Goal: Task Accomplishment & Management: Manage account settings

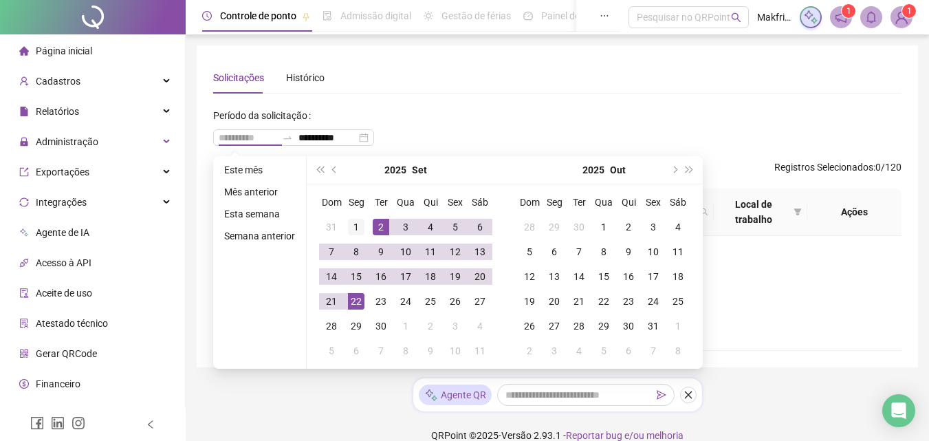
type input "**********"
click at [351, 226] on div "1" at bounding box center [356, 227] width 17 height 17
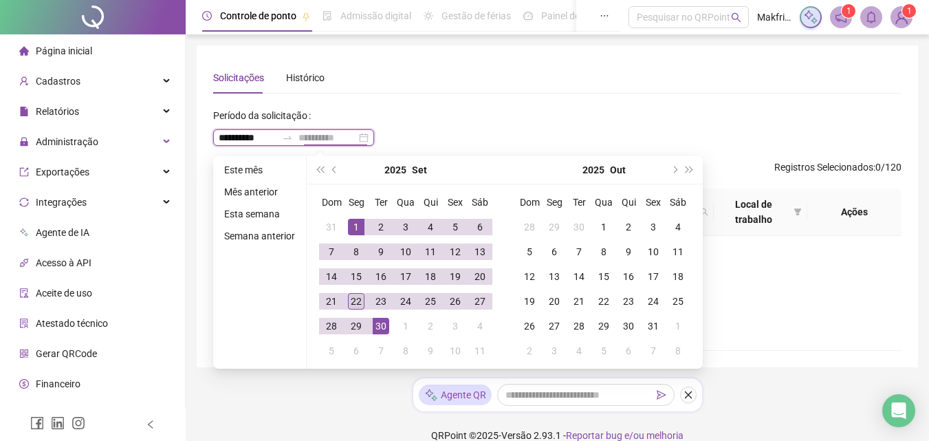
type input "**********"
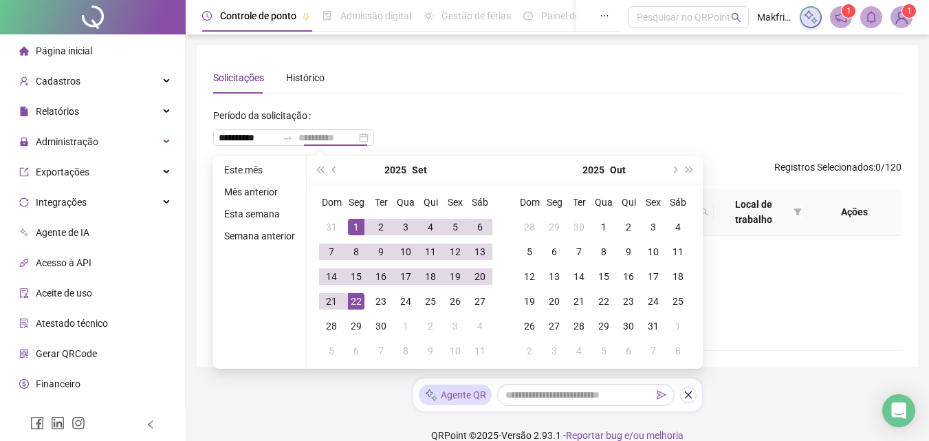
click at [356, 303] on div "22" at bounding box center [356, 301] width 17 height 17
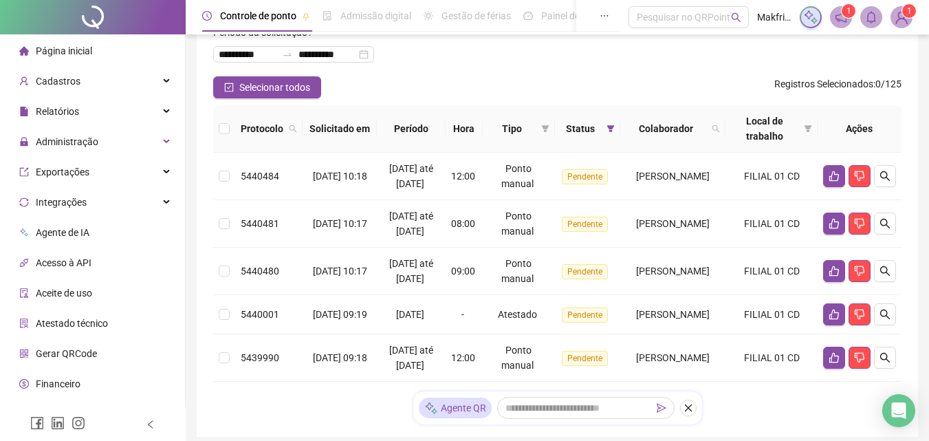
scroll to position [240, 0]
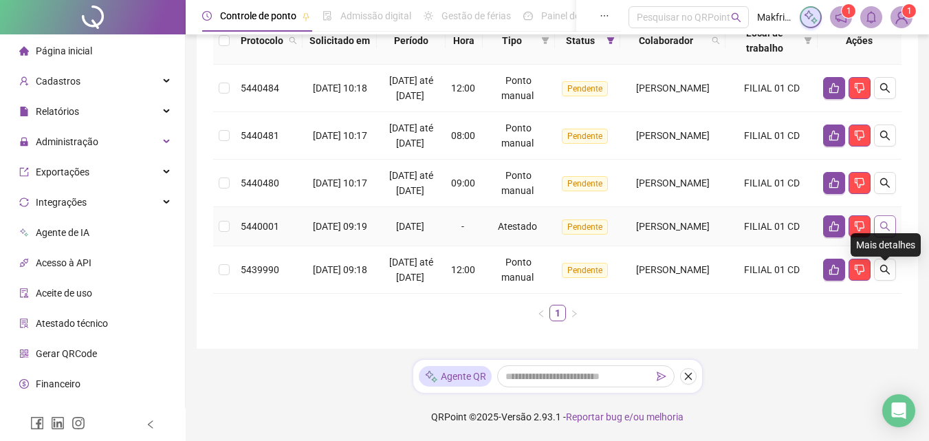
click at [885, 221] on icon "search" at bounding box center [885, 226] width 11 height 11
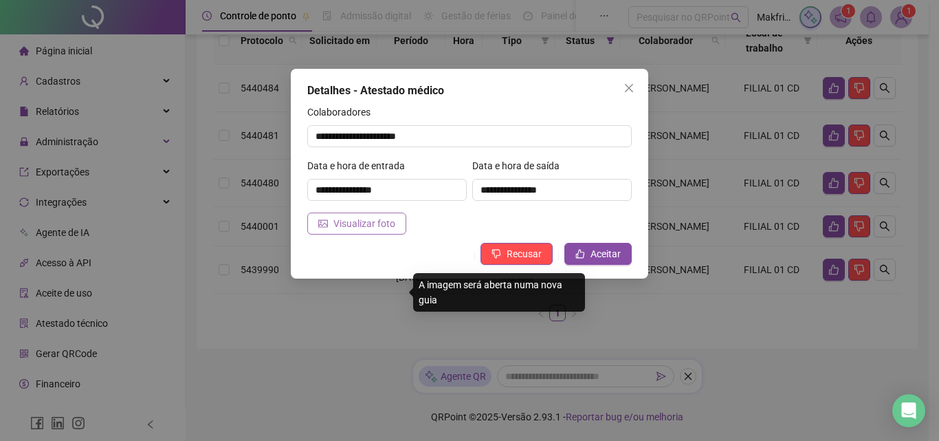
click at [355, 224] on span "Visualizar foto" at bounding box center [365, 223] width 62 height 15
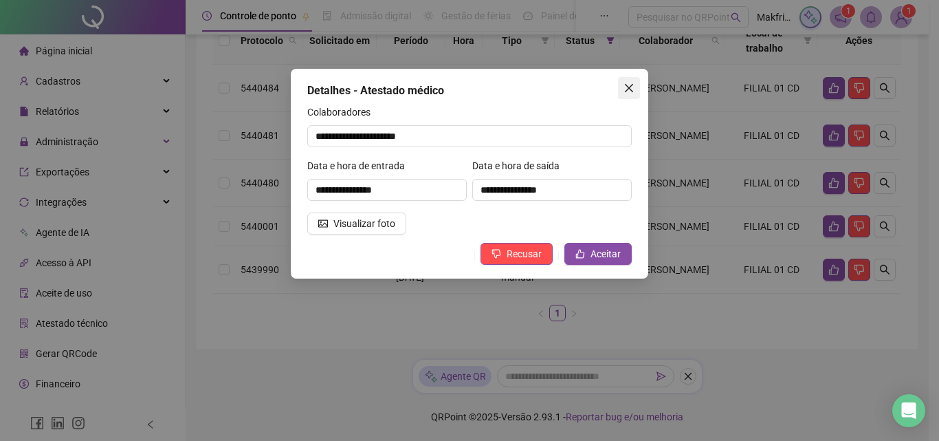
click at [631, 87] on icon "close" at bounding box center [629, 88] width 11 height 11
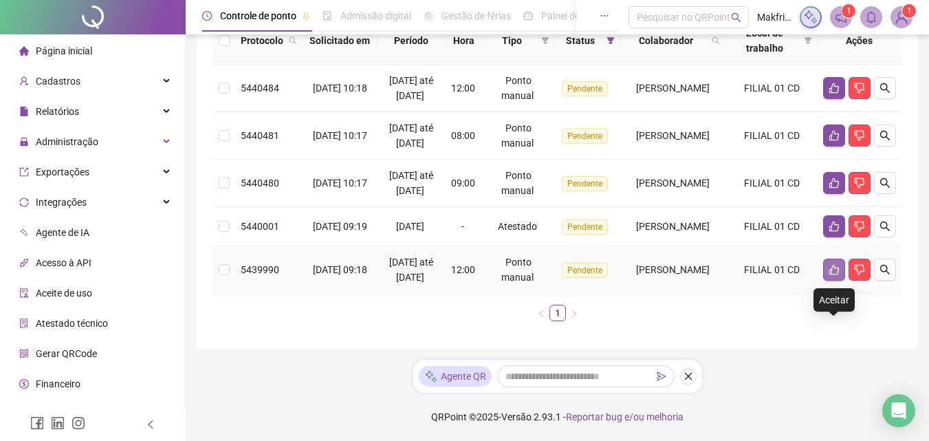
click at [834, 264] on icon "like" at bounding box center [834, 269] width 11 height 11
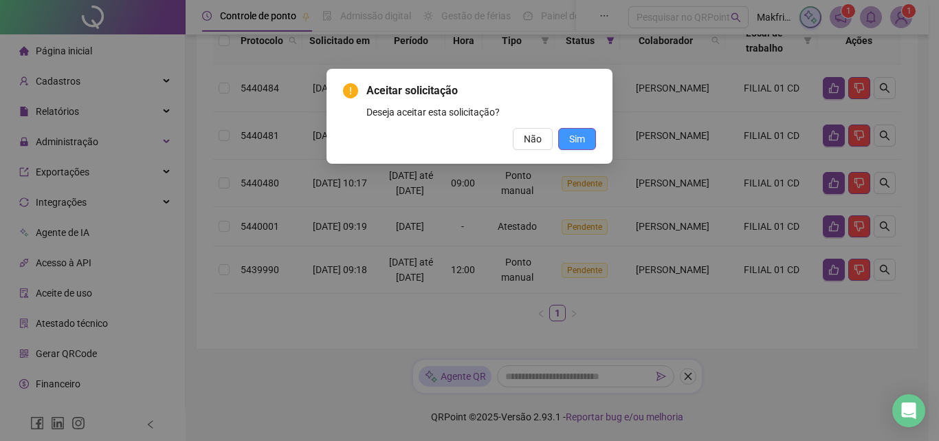
click at [577, 140] on span "Sim" at bounding box center [577, 138] width 16 height 15
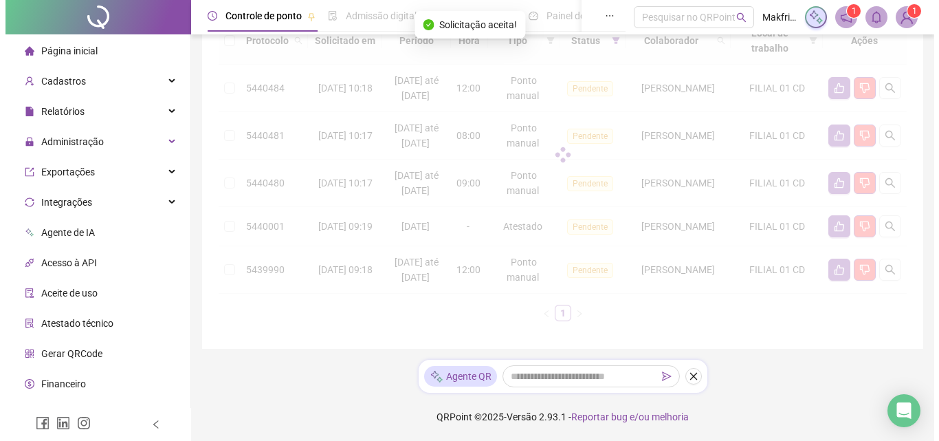
scroll to position [177, 0]
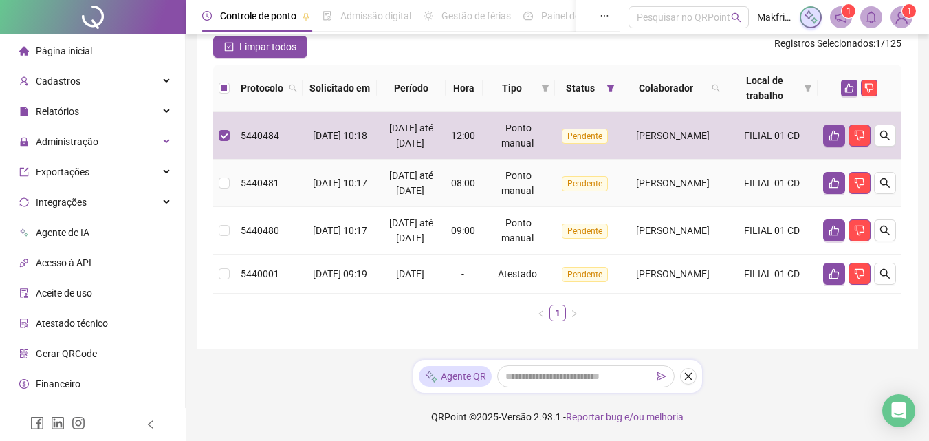
click at [227, 160] on td at bounding box center [224, 183] width 22 height 47
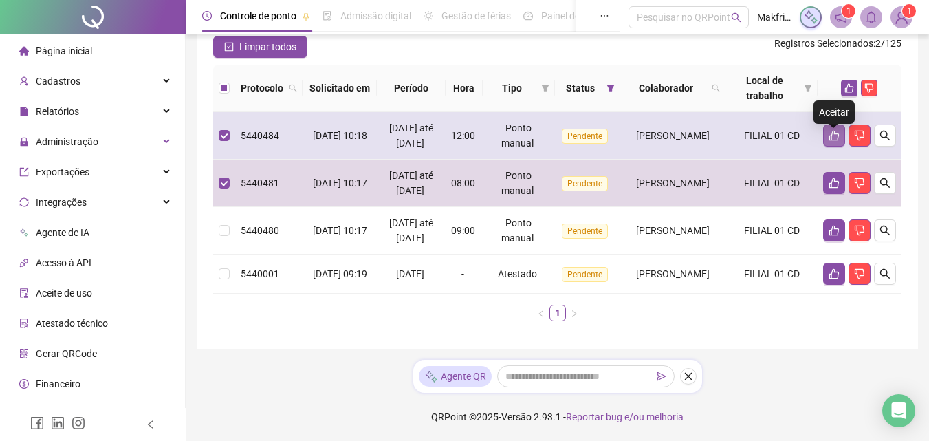
click at [833, 130] on icon "like" at bounding box center [834, 135] width 11 height 11
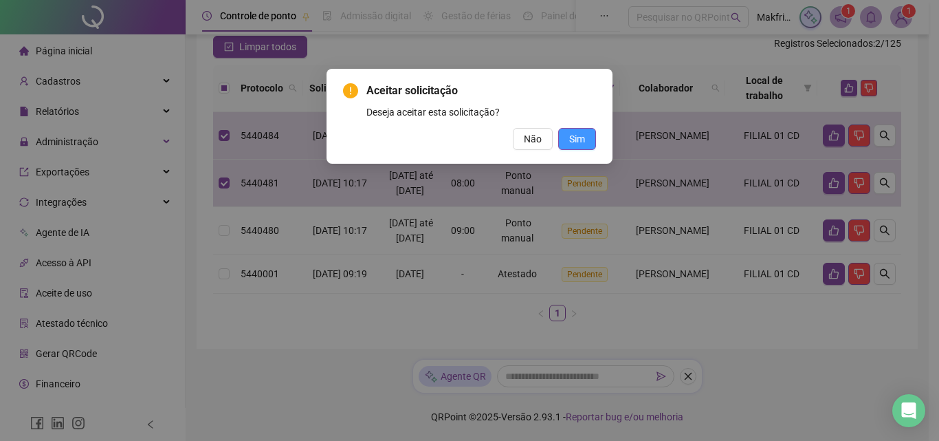
click at [580, 138] on span "Sim" at bounding box center [577, 138] width 16 height 15
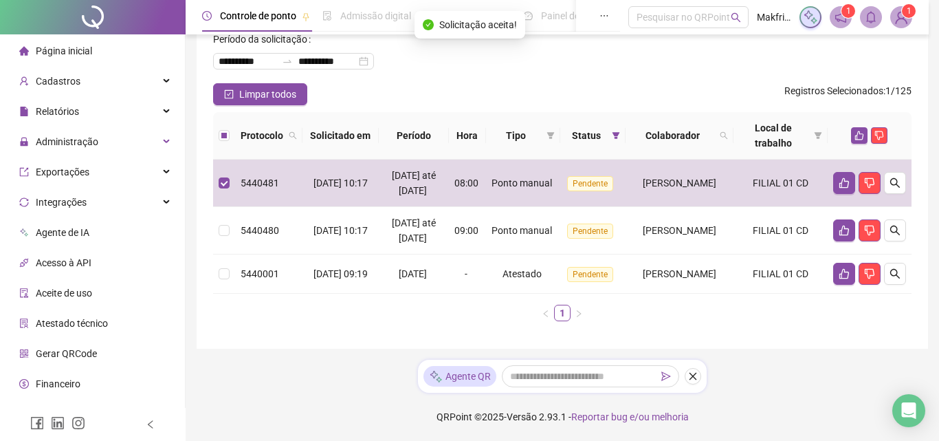
scroll to position [115, 0]
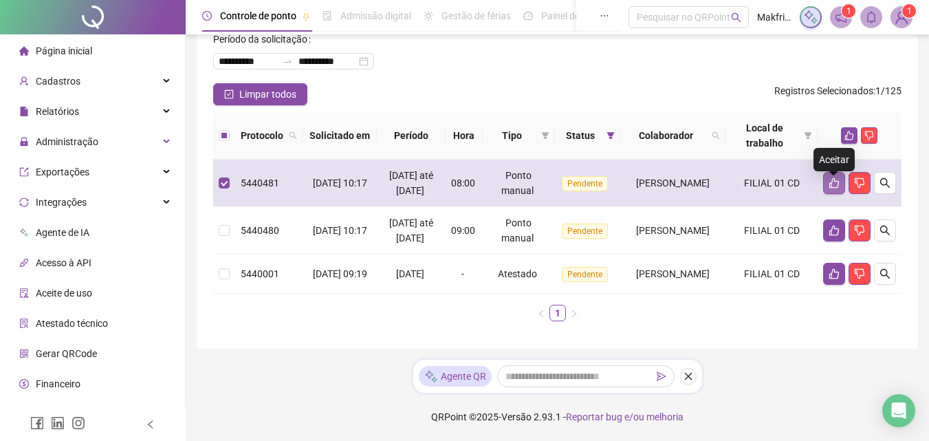
click at [832, 172] on button "button" at bounding box center [834, 183] width 22 height 22
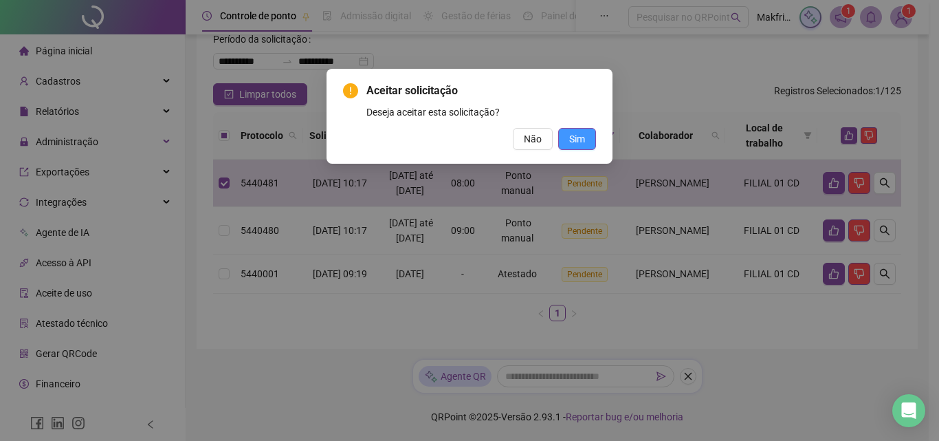
click at [577, 138] on span "Sim" at bounding box center [577, 138] width 16 height 15
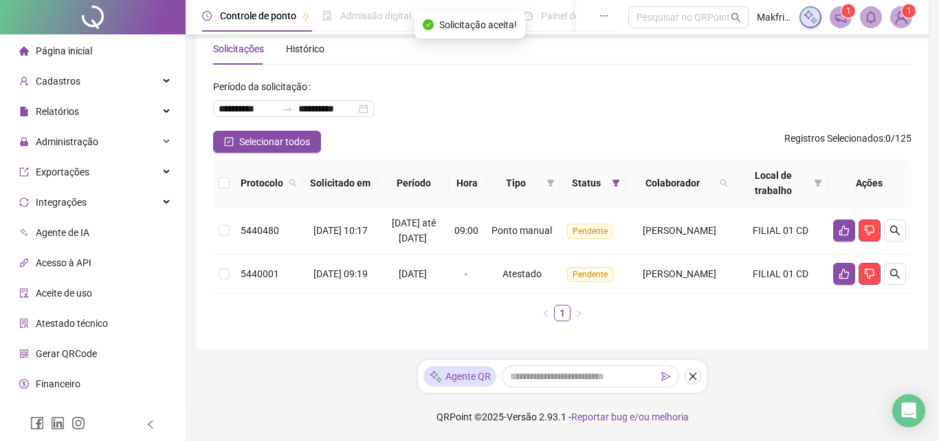
scroll to position [52, 0]
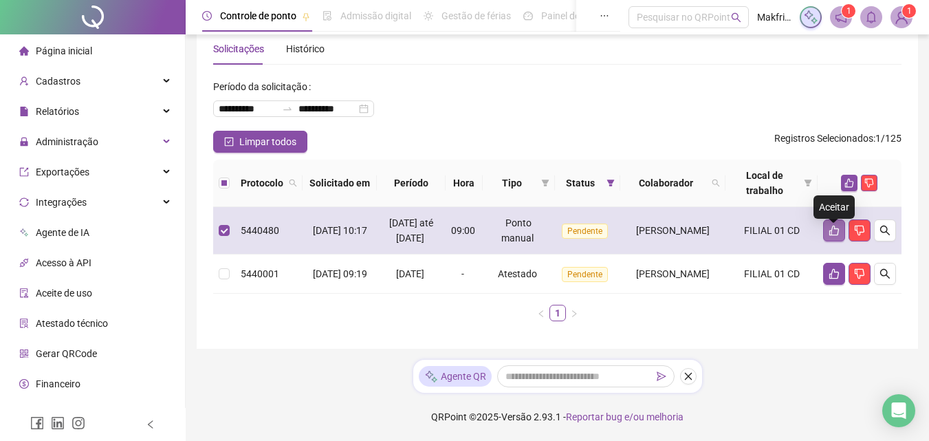
click at [838, 226] on icon "like" at bounding box center [834, 231] width 10 height 10
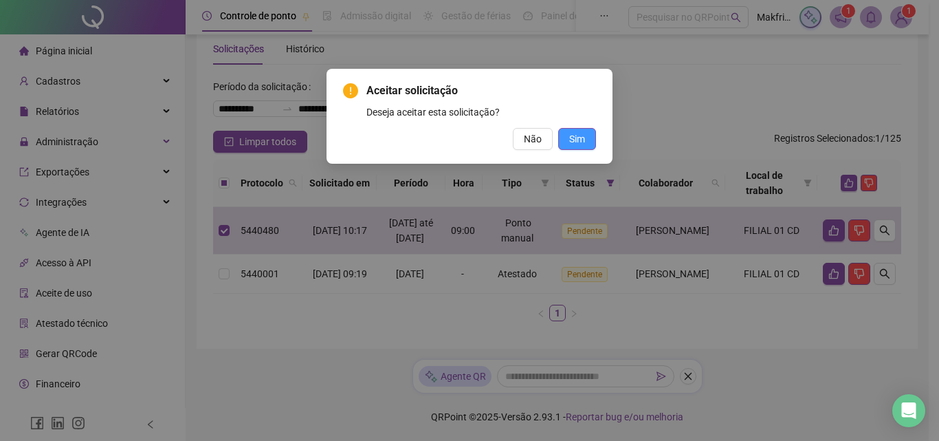
click at [578, 140] on span "Sim" at bounding box center [577, 138] width 16 height 15
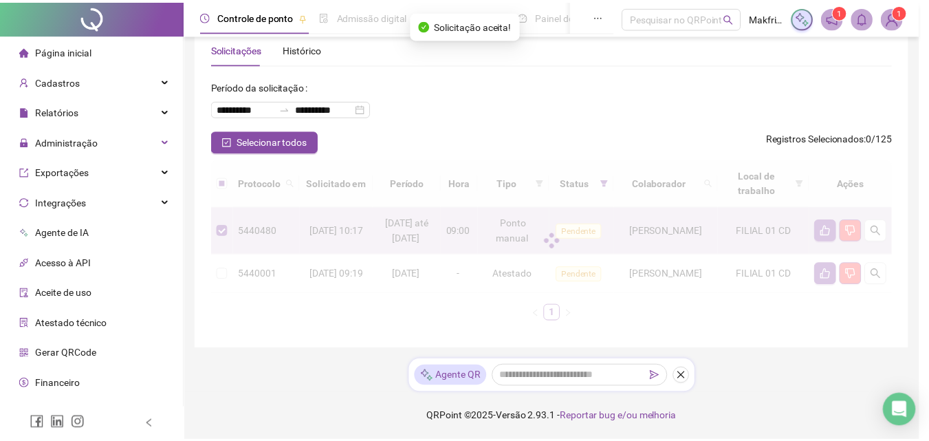
scroll to position [0, 0]
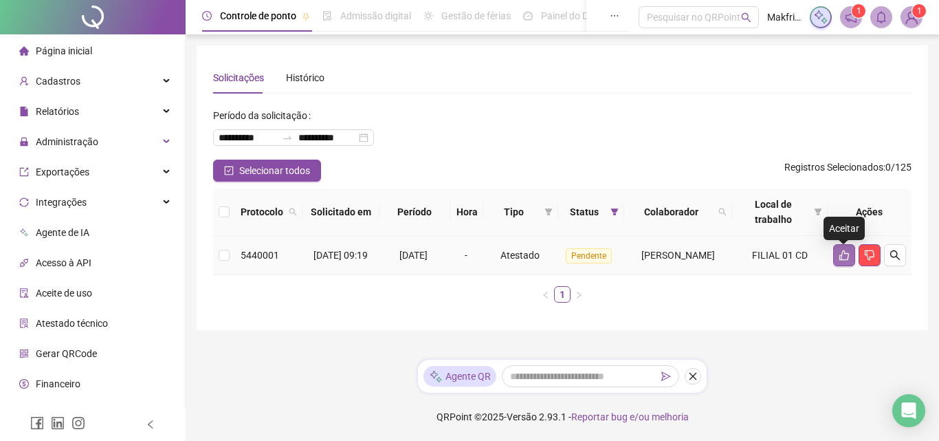
click at [842, 254] on icon "like" at bounding box center [844, 255] width 11 height 11
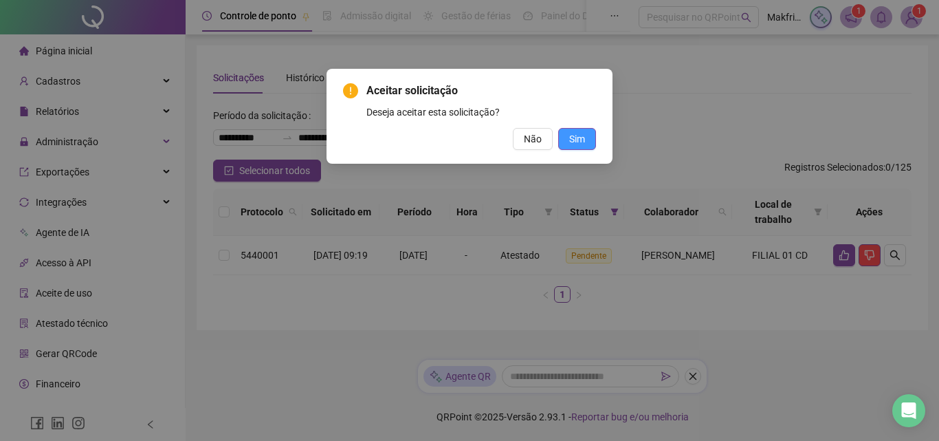
click at [578, 134] on span "Sim" at bounding box center [577, 138] width 16 height 15
